Goal: Navigation & Orientation: Find specific page/section

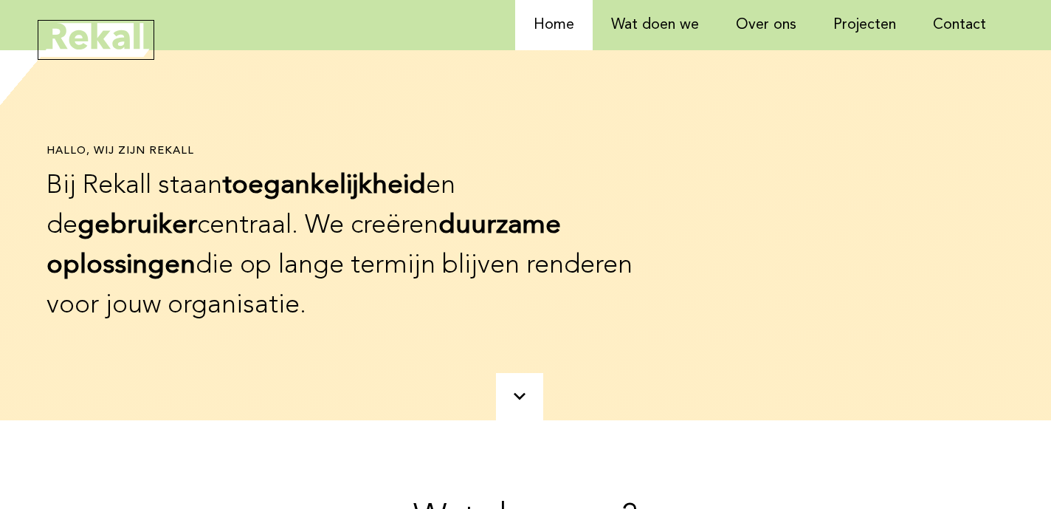
click at [113, 30] on icon at bounding box center [96, 40] width 111 height 35
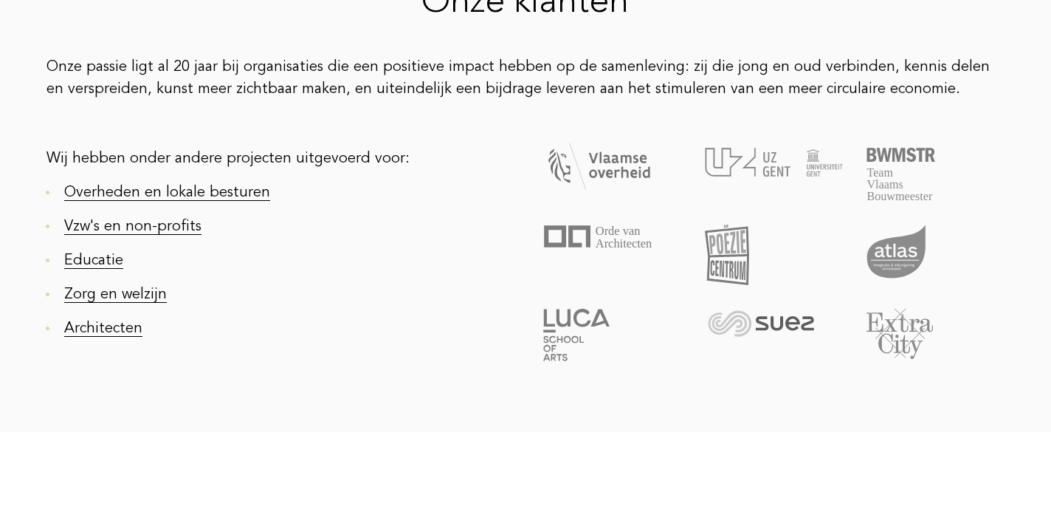
scroll to position [1226, 0]
click at [100, 252] on link "Educatie" at bounding box center [93, 259] width 59 height 15
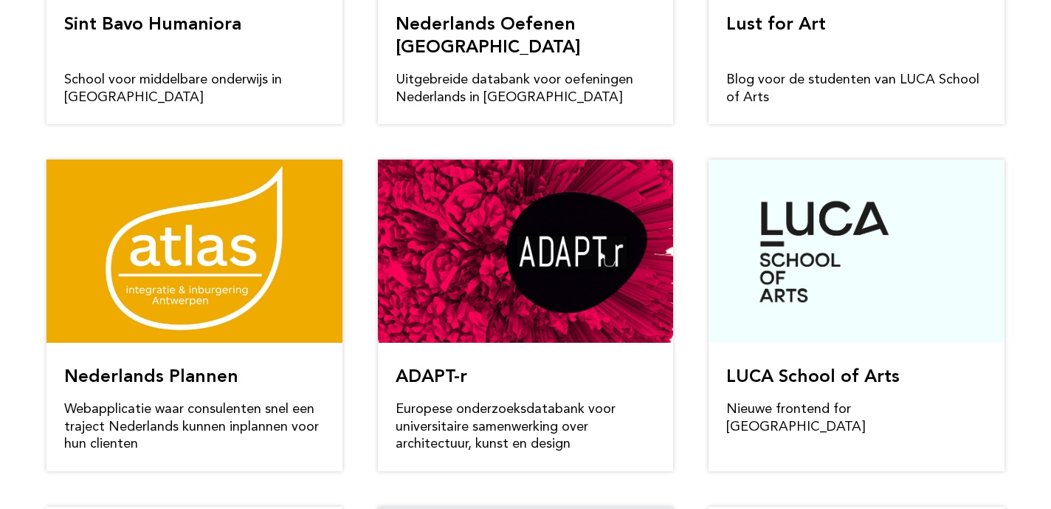
scroll to position [1096, 0]
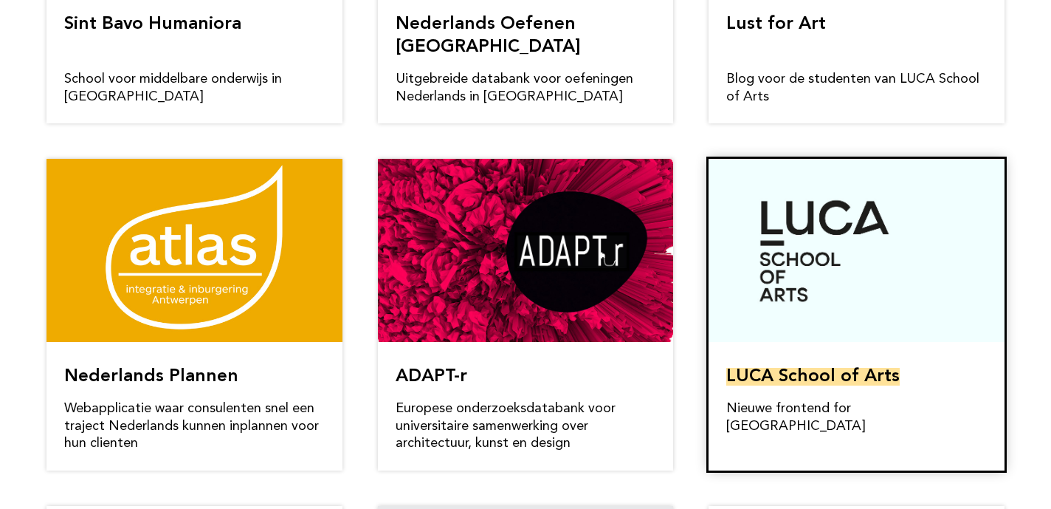
click at [814, 368] on link "LUCA School of Arts" at bounding box center [812, 377] width 173 height 18
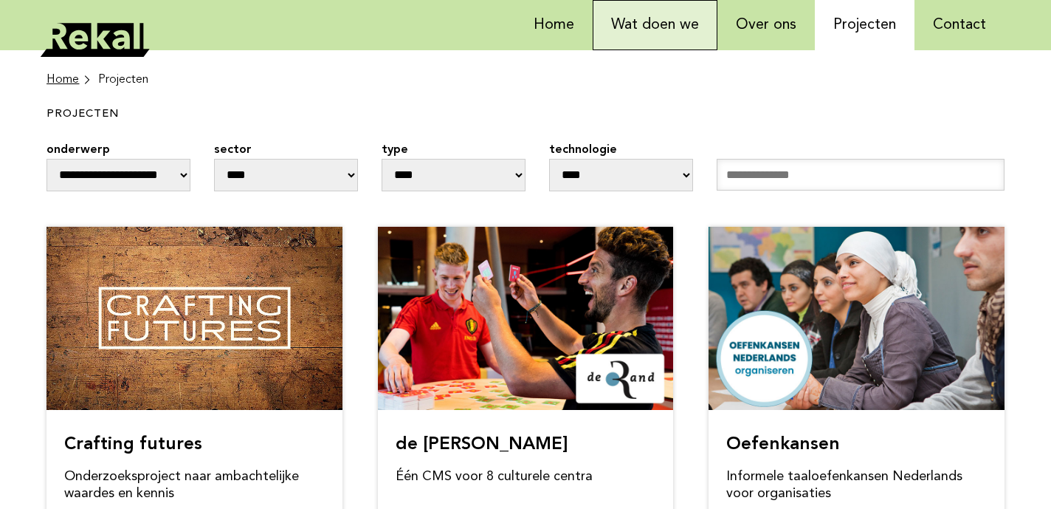
click at [644, 22] on link "Wat doen we" at bounding box center [655, 25] width 125 height 50
